Goal: Task Accomplishment & Management: Manage account settings

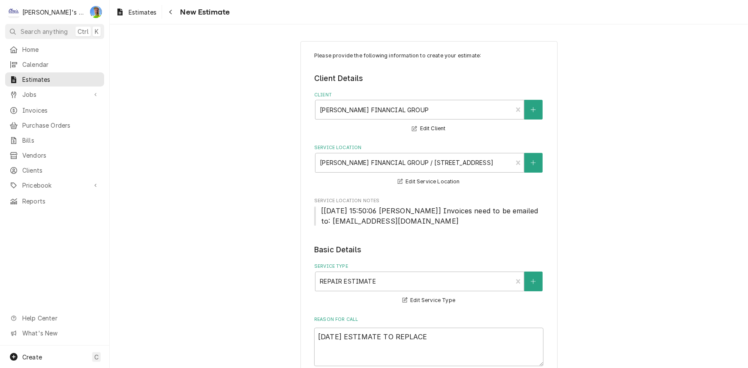
scroll to position [117, 0]
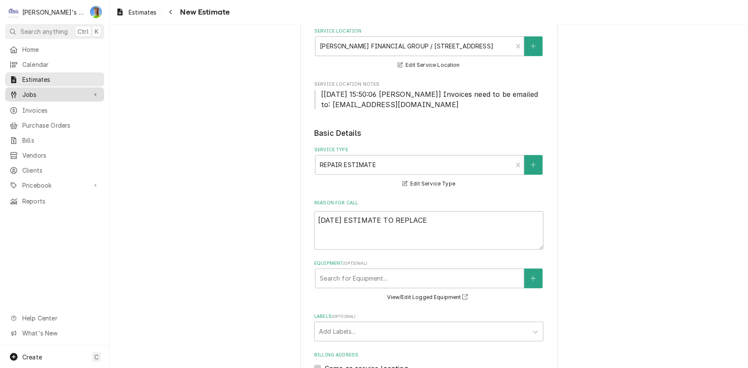
click at [43, 90] on span "Jobs" at bounding box center [54, 94] width 65 height 9
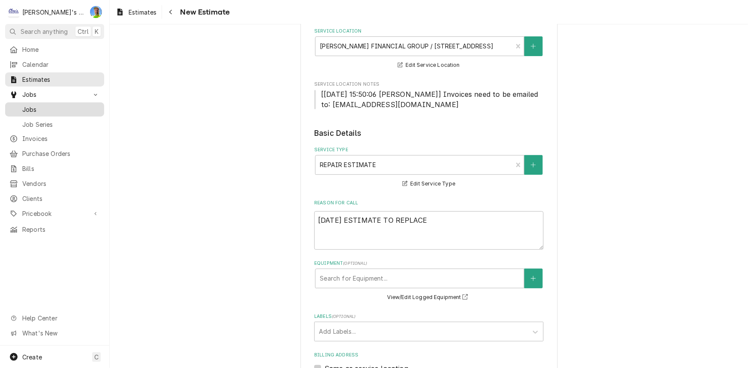
click at [43, 104] on div "Jobs" at bounding box center [55, 109] width 96 height 11
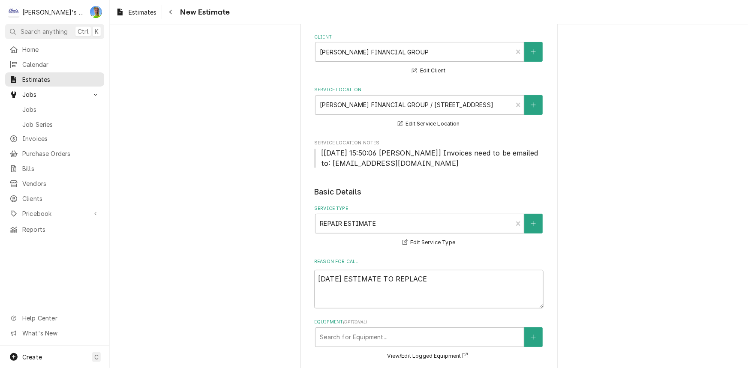
scroll to position [0, 0]
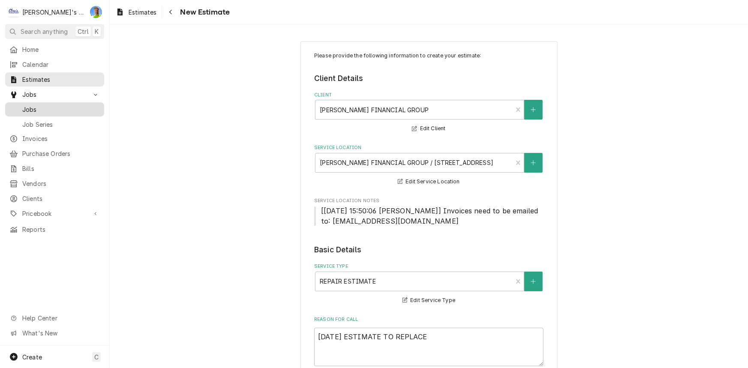
click at [78, 110] on span "Jobs" at bounding box center [61, 109] width 78 height 9
type textarea "x"
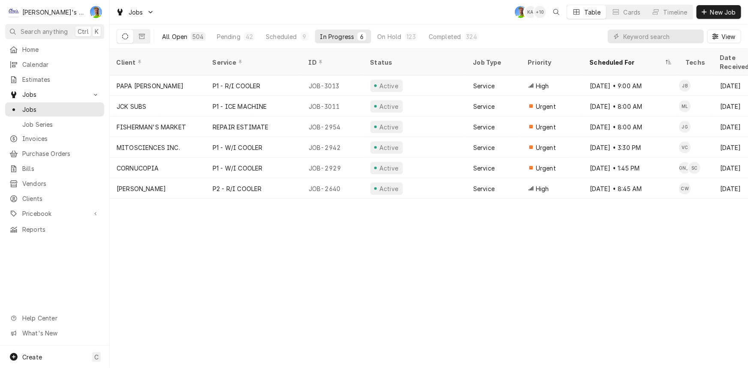
click at [199, 34] on div "504" at bounding box center [197, 36] width 11 height 9
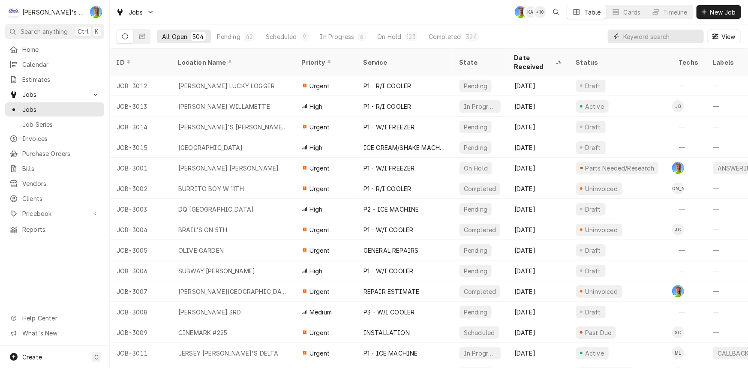
click at [662, 37] on input "Dynamic Content Wrapper" at bounding box center [661, 37] width 76 height 14
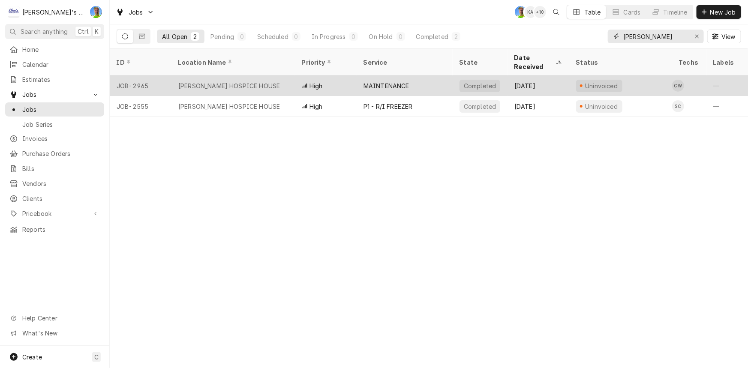
type input "[PERSON_NAME]"
click at [254, 75] on div "[PERSON_NAME] HOSPICE HOUSE" at bounding box center [232, 85] width 123 height 21
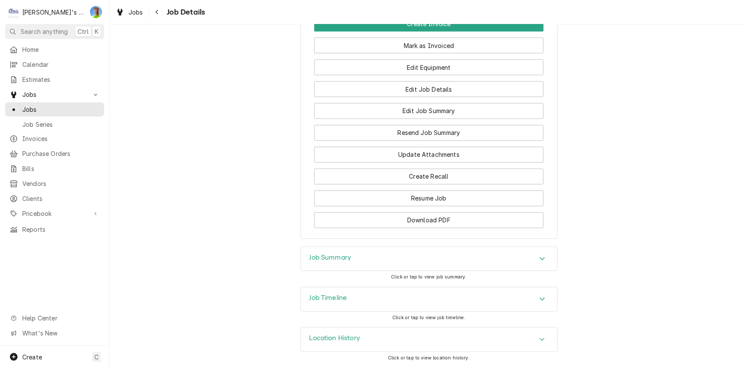
scroll to position [754, 0]
click at [323, 249] on div "Job Summary" at bounding box center [429, 259] width 256 height 24
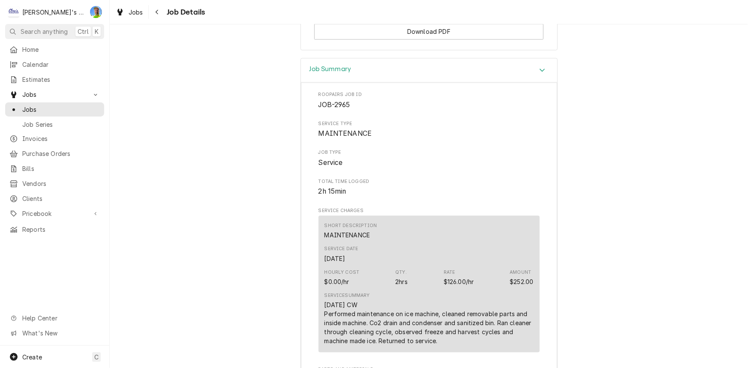
scroll to position [949, 0]
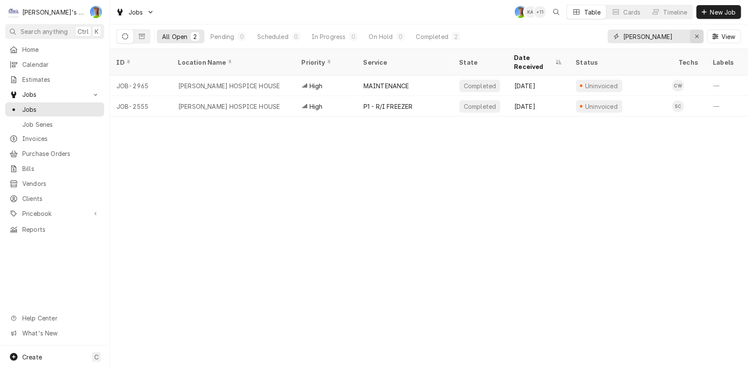
click at [703, 37] on button "Erase input" at bounding box center [697, 37] width 14 height 14
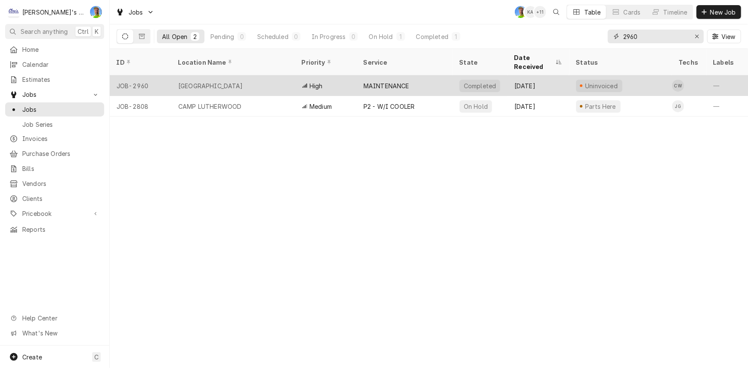
type input "2960"
click at [260, 78] on div "ROARING RAPIDS" at bounding box center [232, 85] width 123 height 21
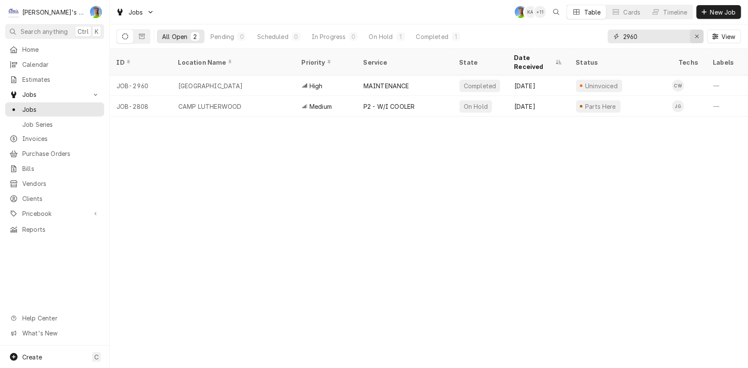
click at [700, 34] on div "Erase input" at bounding box center [697, 36] width 9 height 9
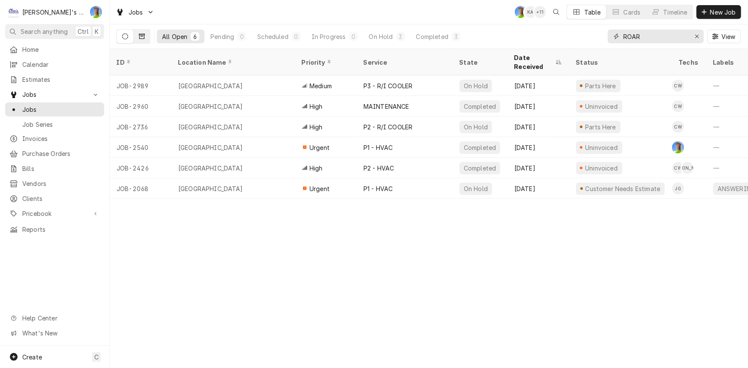
type input "ROAR"
click at [139, 39] on icon "Dynamic Content Wrapper" at bounding box center [142, 36] width 6 height 5
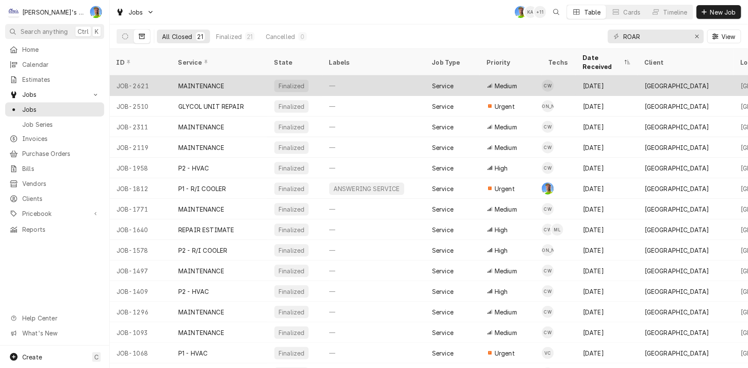
click at [260, 75] on div "MAINTENANCE" at bounding box center [219, 85] width 96 height 21
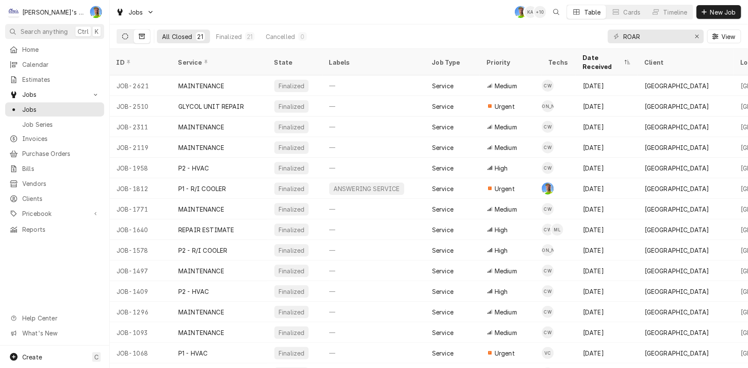
click at [130, 35] on button "Dynamic Content Wrapper" at bounding box center [125, 37] width 16 height 14
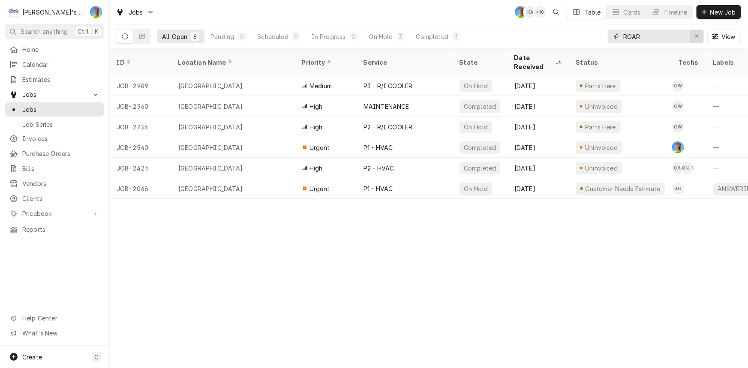
click at [694, 39] on div "Erase input" at bounding box center [697, 36] width 9 height 9
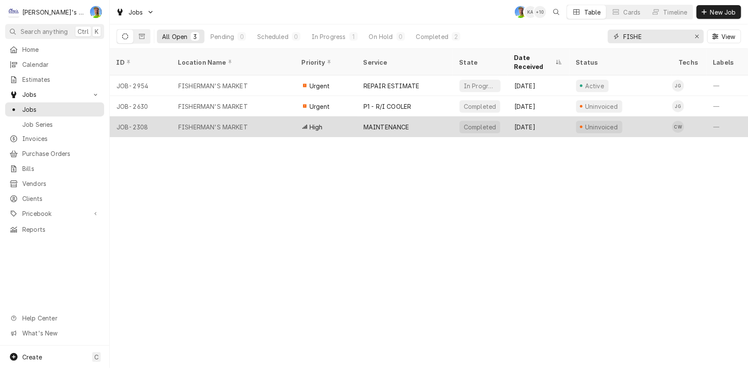
type input "FISHE"
click at [236, 123] on div "FISHERMAN'S MARKET" at bounding box center [212, 127] width 69 height 9
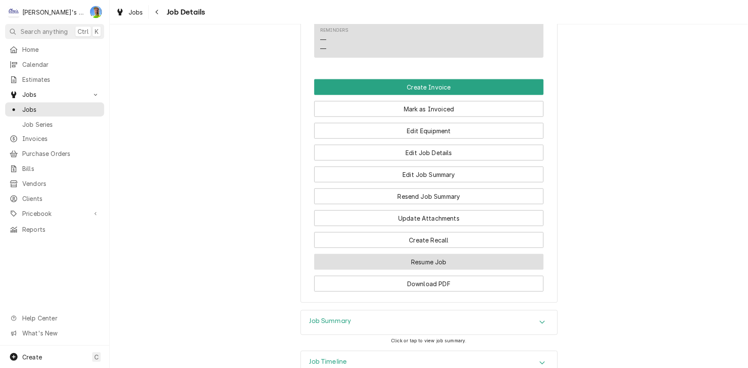
scroll to position [612, 0]
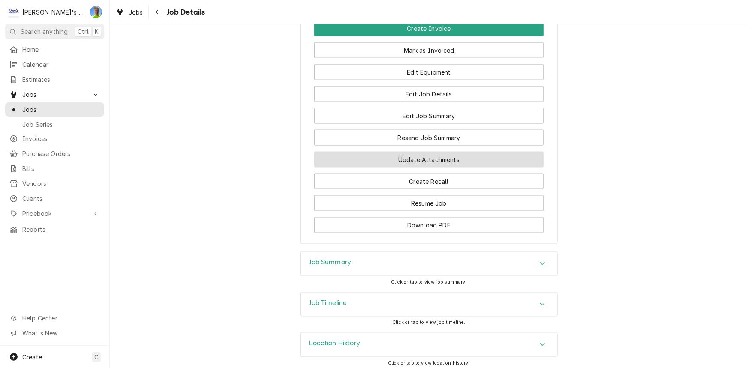
click at [419, 156] on button "Update Attachments" at bounding box center [428, 160] width 229 height 16
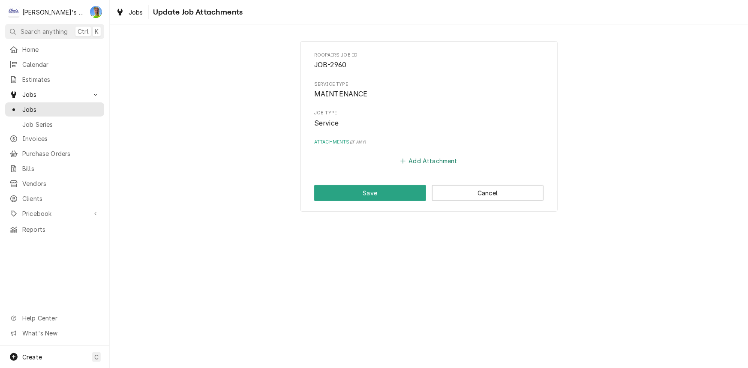
click at [419, 155] on button "Add Attachment" at bounding box center [429, 161] width 60 height 12
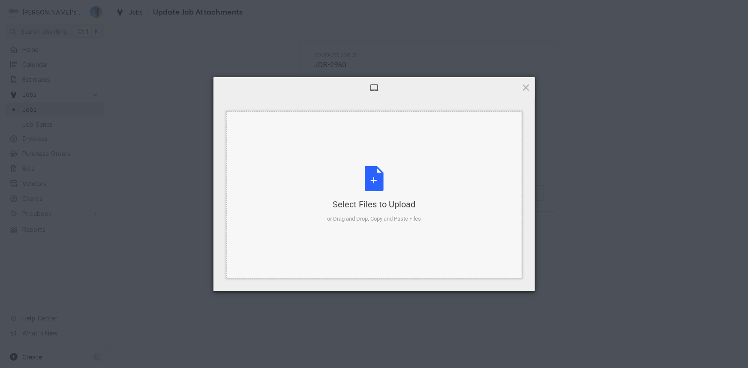
click at [414, 162] on div "Select Files to Upload or Drag and Drop, Copy and Paste Files" at bounding box center [374, 194] width 296 height 167
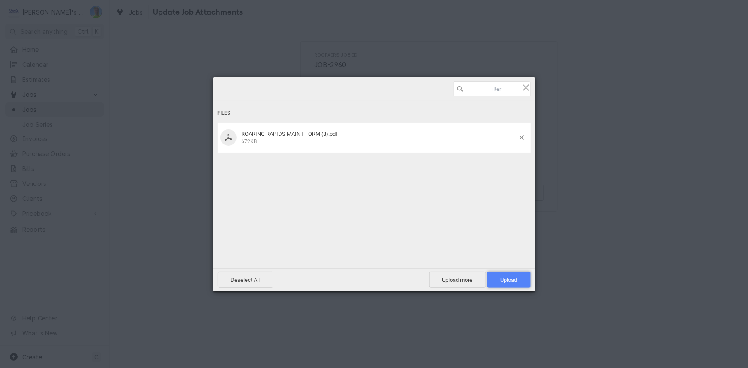
click at [500, 287] on span "Upload 1" at bounding box center [508, 280] width 43 height 16
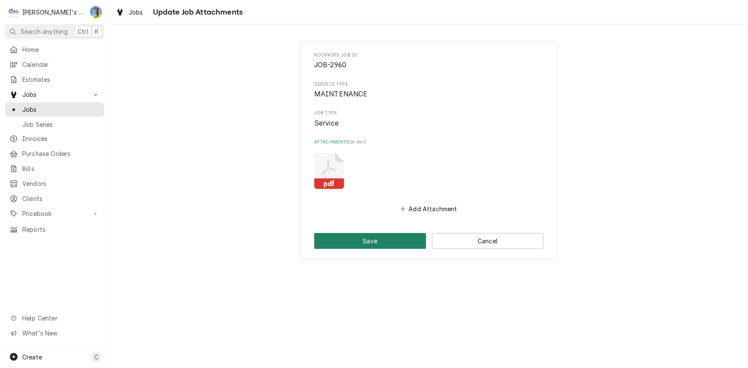
click at [383, 237] on button "Save" at bounding box center [370, 241] width 112 height 16
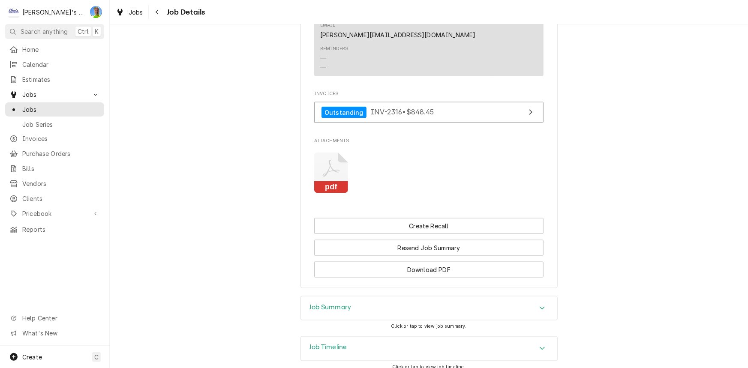
scroll to position [545, 0]
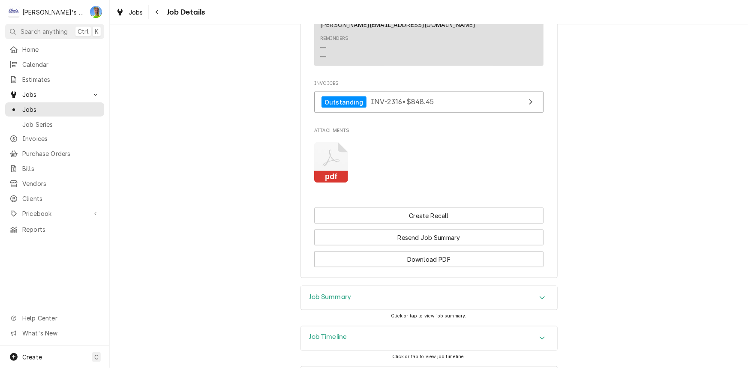
click at [315, 154] on icon "Attachments" at bounding box center [331, 162] width 34 height 41
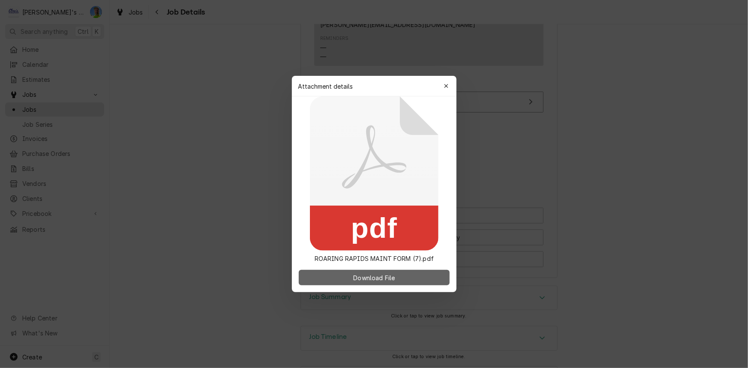
click at [354, 283] on button "Download File" at bounding box center [374, 277] width 151 height 15
click at [445, 88] on icon "button" at bounding box center [446, 86] width 5 height 6
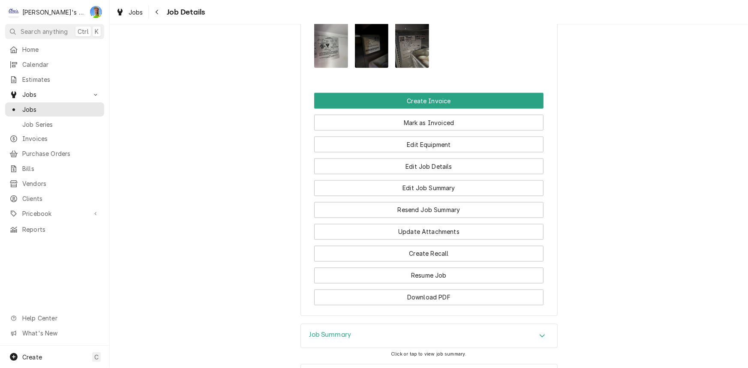
scroll to position [750, 0]
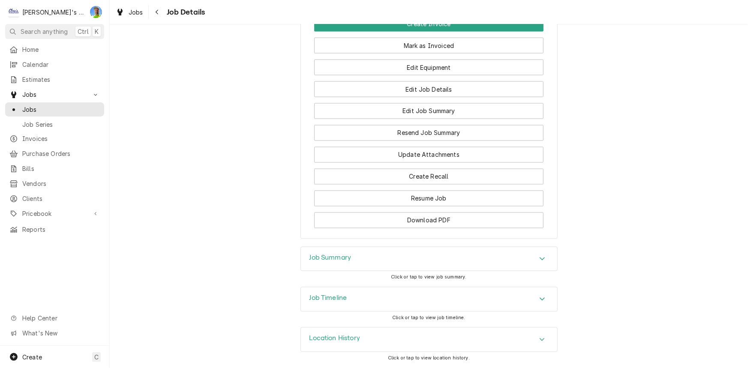
click at [349, 259] on div "Job Summary" at bounding box center [429, 259] width 256 height 24
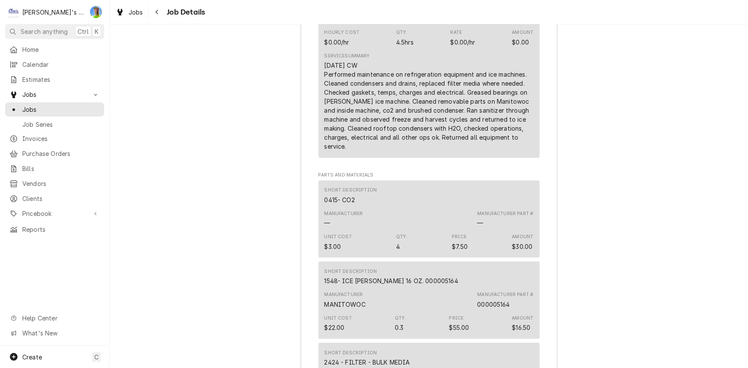
scroll to position [1126, 0]
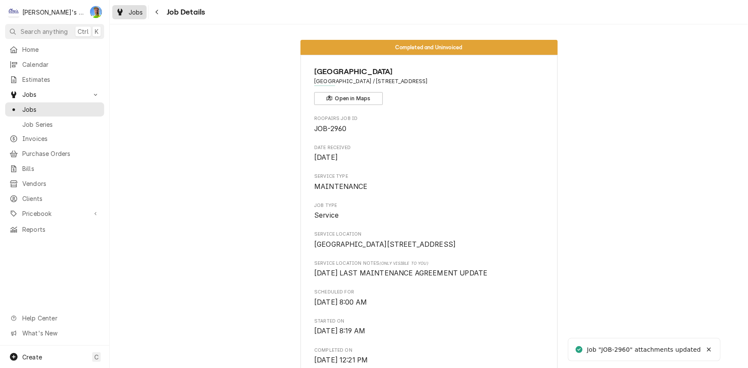
click at [132, 9] on span "Jobs" at bounding box center [136, 12] width 15 height 9
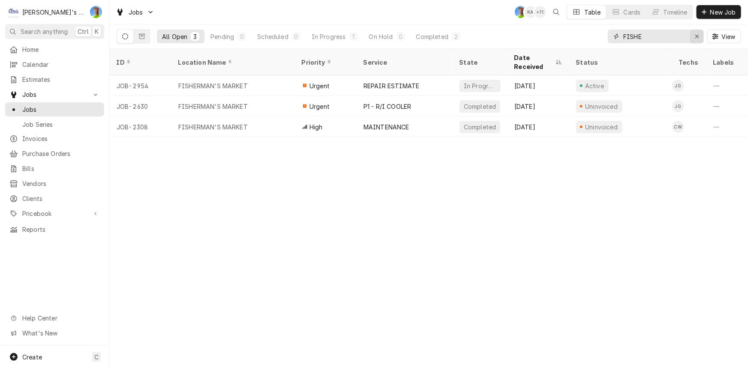
click at [697, 34] on icon "Erase input" at bounding box center [697, 36] width 5 height 6
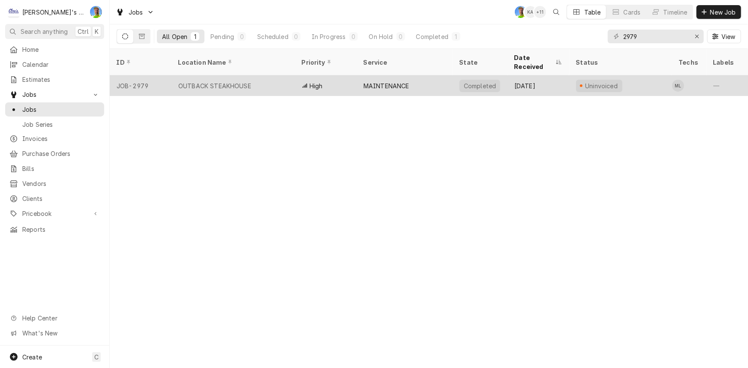
click at [259, 78] on div "OUTBACK STEAKHOUSE" at bounding box center [232, 85] width 123 height 21
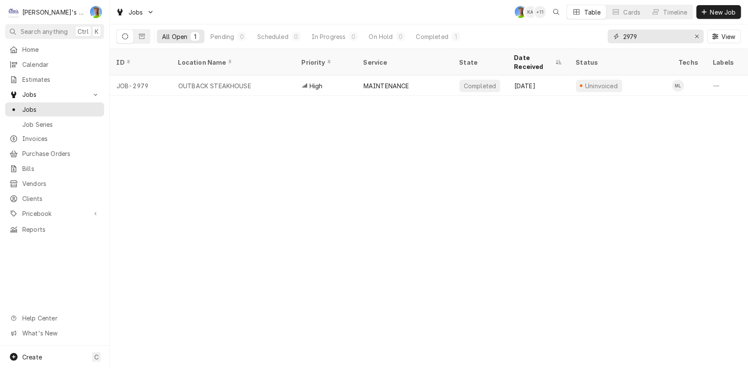
click at [656, 33] on input "2979" at bounding box center [655, 37] width 64 height 14
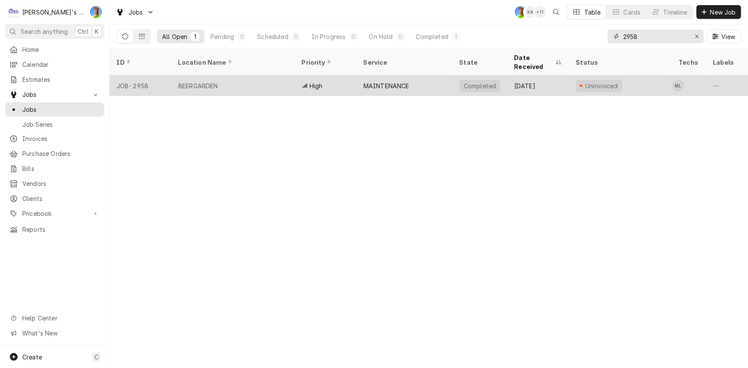
type input "2958"
click at [259, 75] on div "BEERGARDEN" at bounding box center [232, 85] width 123 height 21
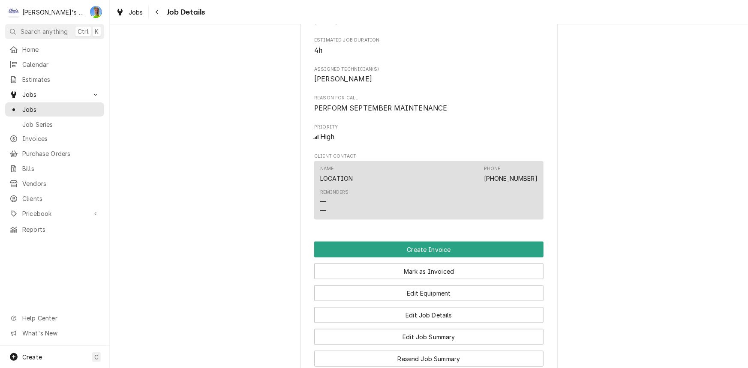
scroll to position [623, 0]
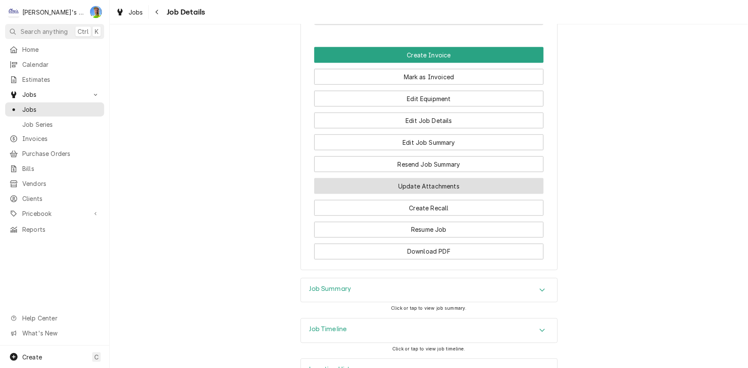
click at [426, 191] on button "Update Attachments" at bounding box center [428, 186] width 229 height 16
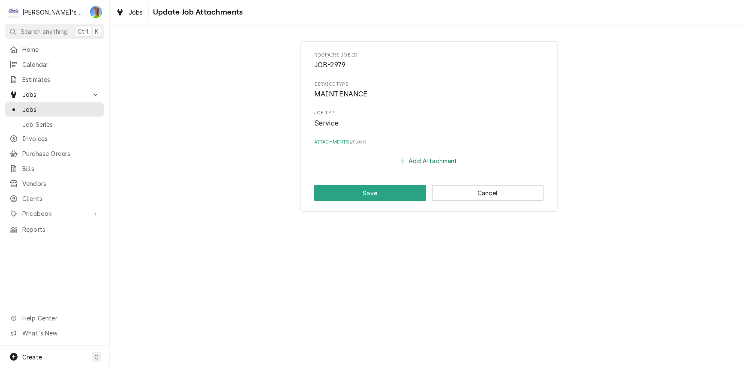
click at [421, 162] on button "Add Attachment" at bounding box center [429, 161] width 60 height 12
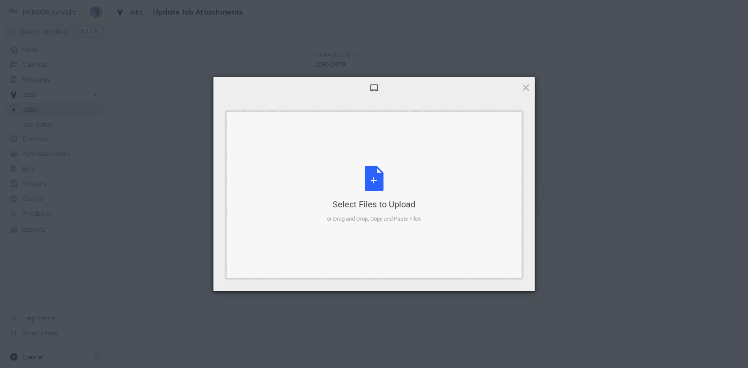
click at [327, 192] on div "Select Files to Upload or Drag and Drop, Copy and Paste Files" at bounding box center [374, 194] width 94 height 57
click at [348, 164] on div "Select Files to Upload or Drag and Drop, Copy and Paste Files" at bounding box center [374, 194] width 296 height 167
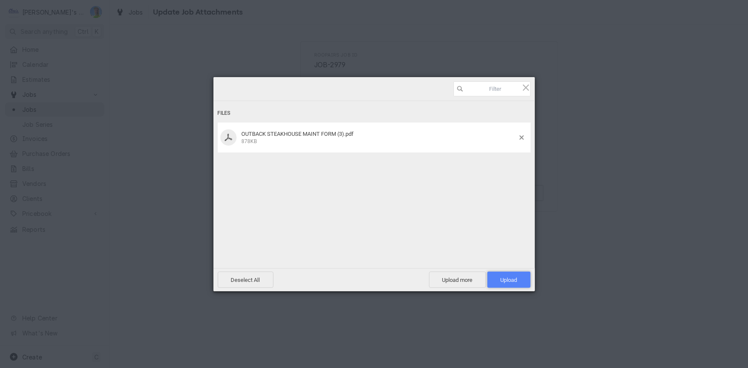
click at [523, 282] on span "Upload 1" at bounding box center [508, 280] width 43 height 16
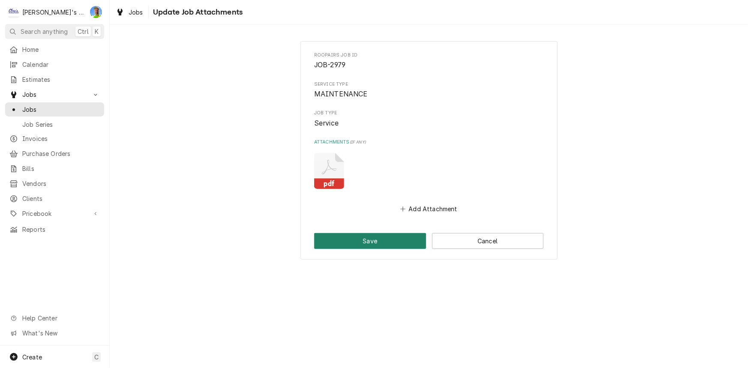
click at [345, 237] on button "Save" at bounding box center [370, 241] width 112 height 16
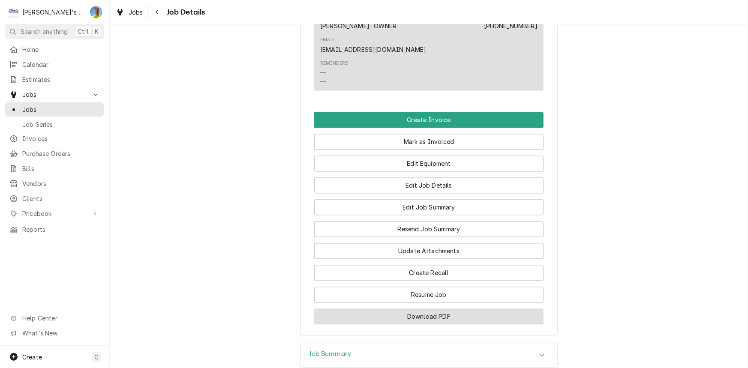
scroll to position [779, 0]
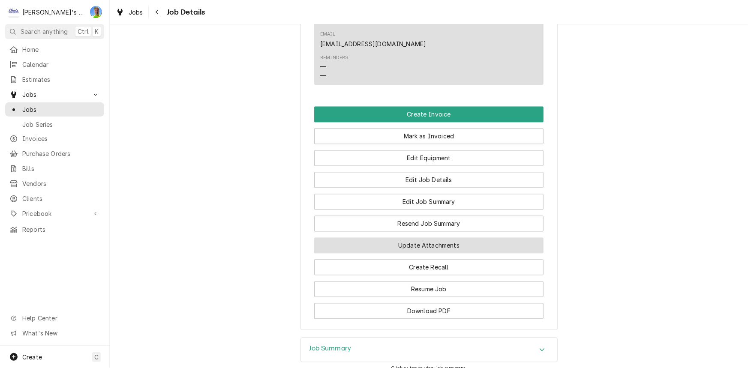
click at [423, 238] on button "Update Attachments" at bounding box center [428, 246] width 229 height 16
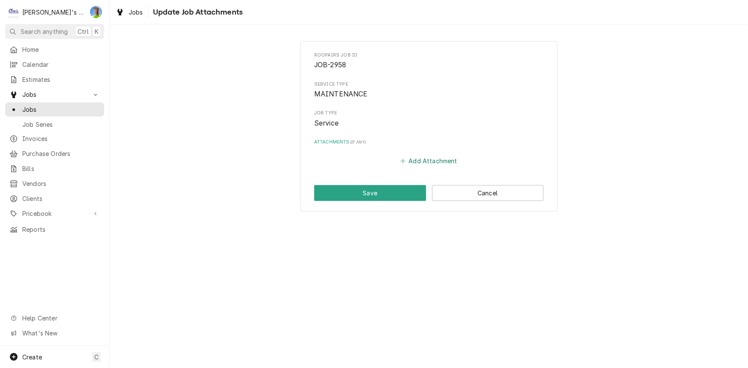
click at [412, 160] on button "Add Attachment" at bounding box center [429, 161] width 60 height 12
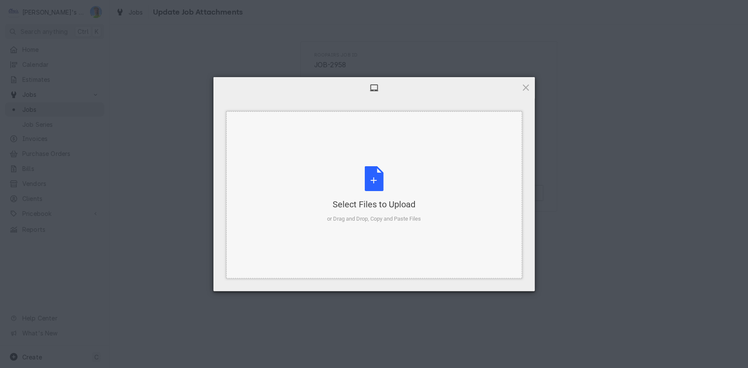
click at [339, 192] on div "Select Files to Upload or Drag and Drop, Copy and Paste Files" at bounding box center [374, 194] width 94 height 57
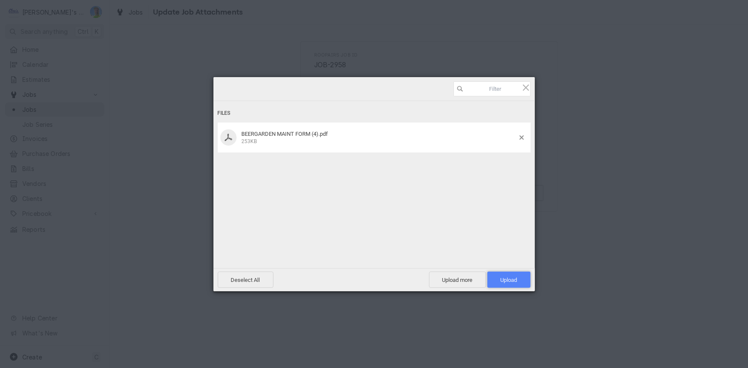
click at [528, 280] on span "Upload 1" at bounding box center [508, 280] width 43 height 16
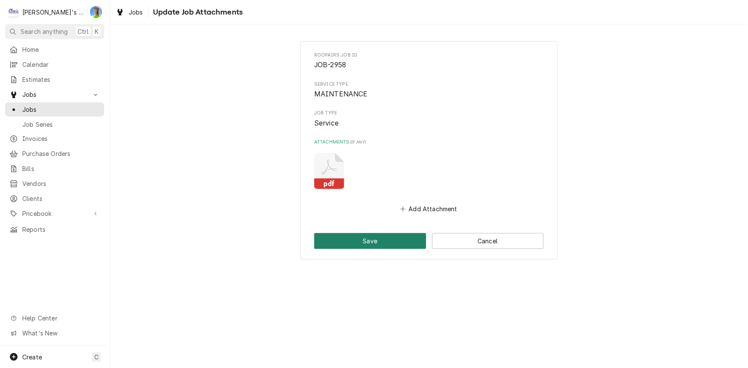
click at [369, 246] on button "Save" at bounding box center [370, 241] width 112 height 16
